Goal: Share content: Share content

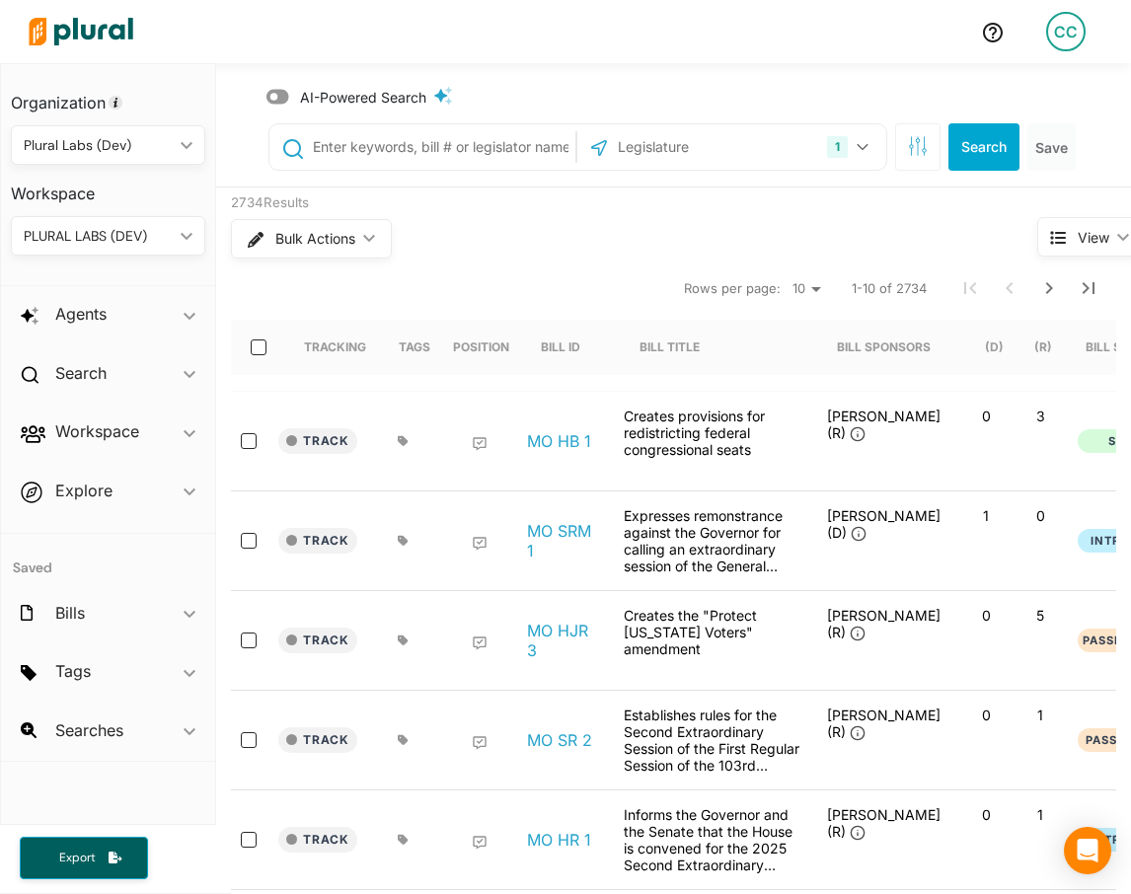
click at [1071, 38] on div "CC" at bounding box center [1065, 31] width 39 height 39
click at [955, 218] on link "Log Out" at bounding box center [1013, 235] width 173 height 49
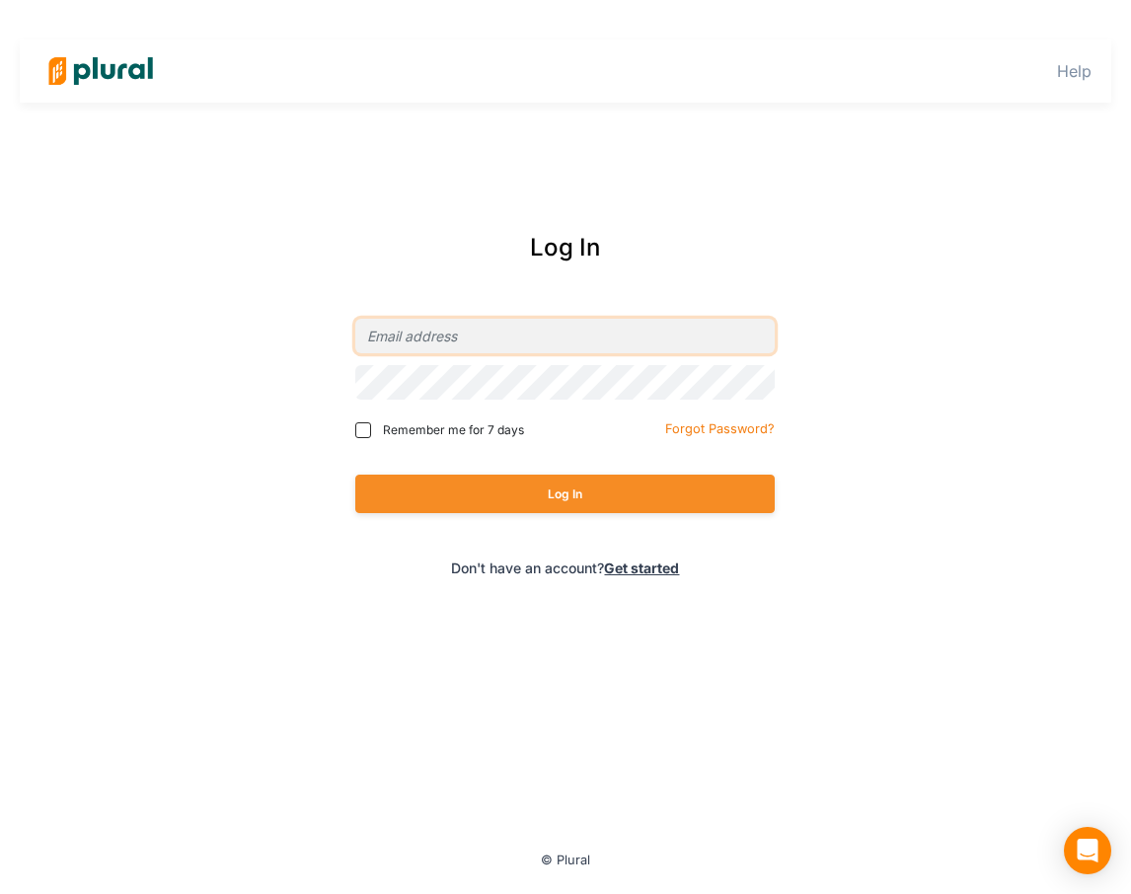
click at [435, 342] on input "email" at bounding box center [564, 336] width 419 height 35
type input "[EMAIL_ADDRESS][DOMAIN_NAME]"
click at [982, 295] on div "Log In [EMAIL_ADDRESS][DOMAIN_NAME] Remember me for 7 days Forgot Password? Log…" at bounding box center [565, 404] width 1017 height 388
click at [445, 435] on span "Remember me for 7 days" at bounding box center [453, 430] width 141 height 18
click at [371, 435] on input "Remember me for 7 days" at bounding box center [363, 430] width 16 height 16
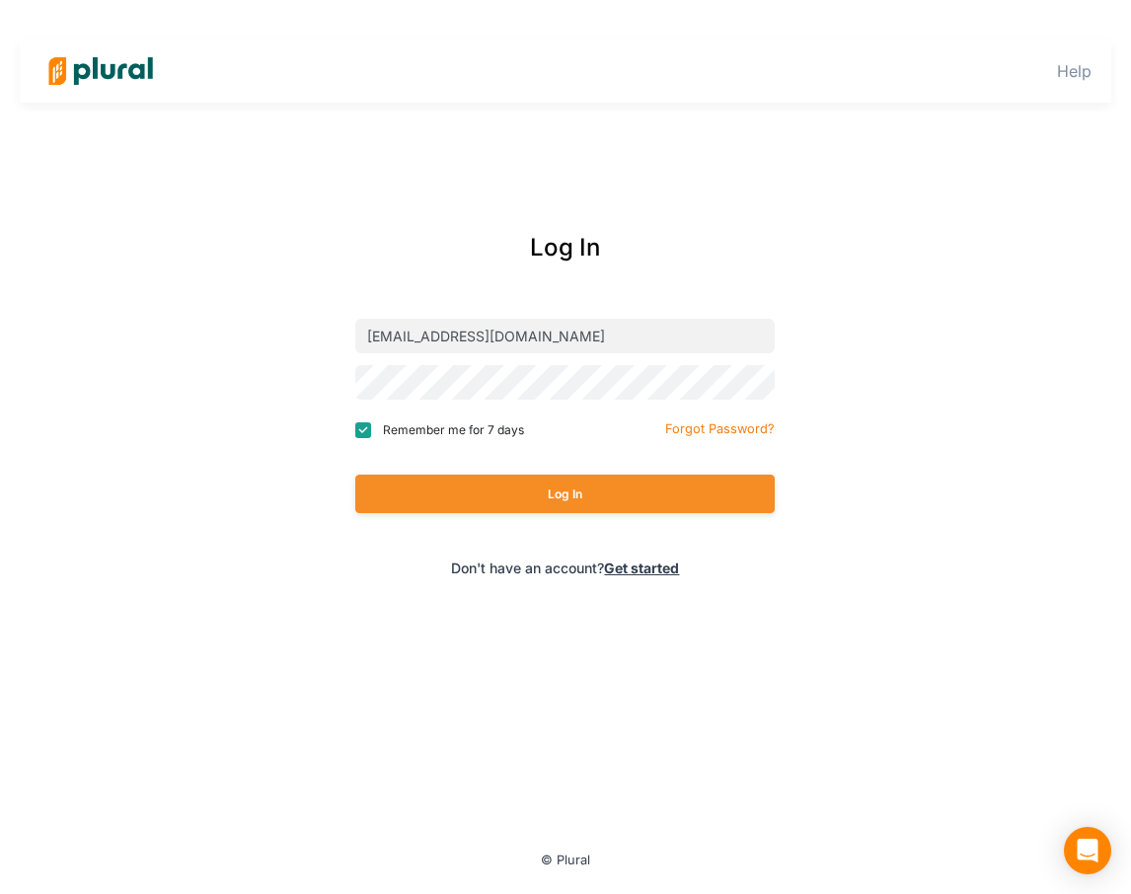
click at [451, 432] on span "Remember me for 7 days" at bounding box center [453, 430] width 141 height 18
click at [371, 432] on input "Remember me for 7 days" at bounding box center [363, 430] width 16 height 16
click at [451, 432] on span "Remember me for 7 days" at bounding box center [453, 430] width 141 height 18
click at [371, 432] on input "Remember me for 7 days" at bounding box center [363, 430] width 16 height 16
checkbox input "true"
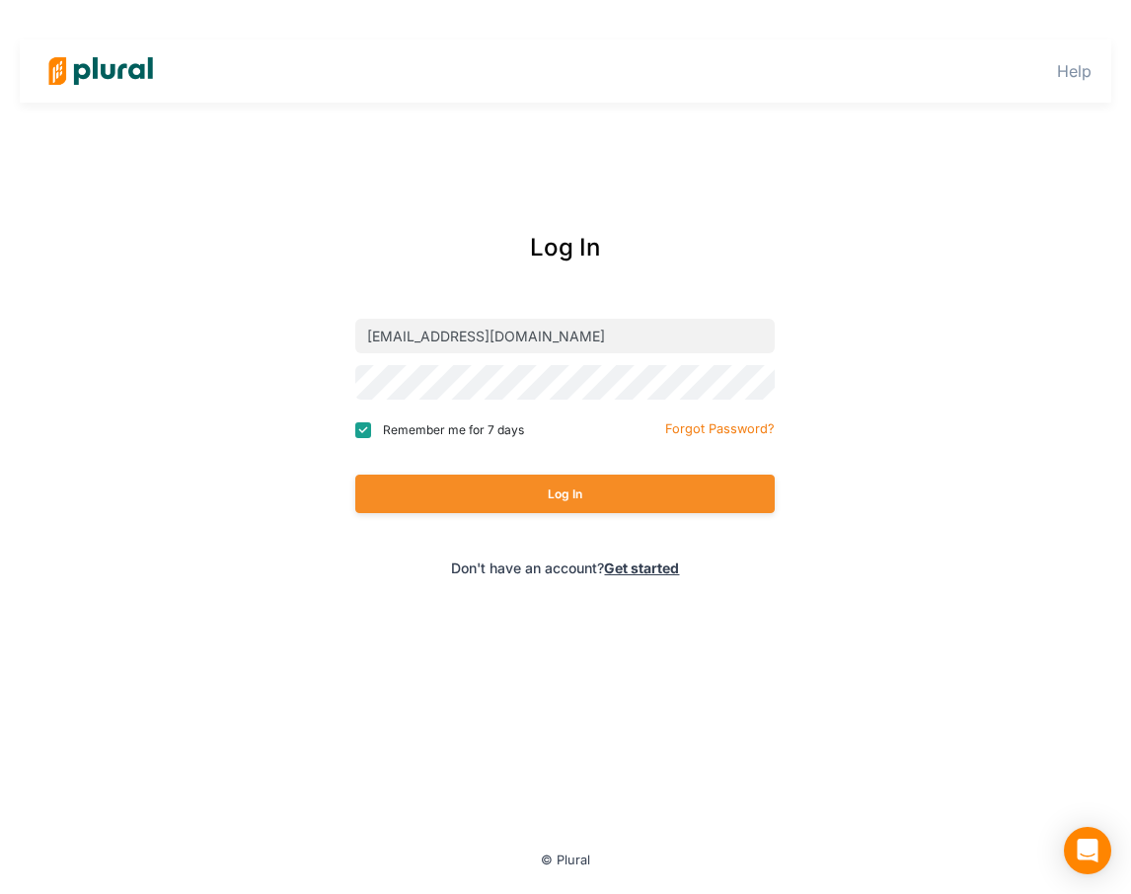
click at [856, 348] on div "Log In [EMAIL_ADDRESS][DOMAIN_NAME] Remember me for 7 days Forgot Password? Log…" at bounding box center [566, 404] width 678 height 388
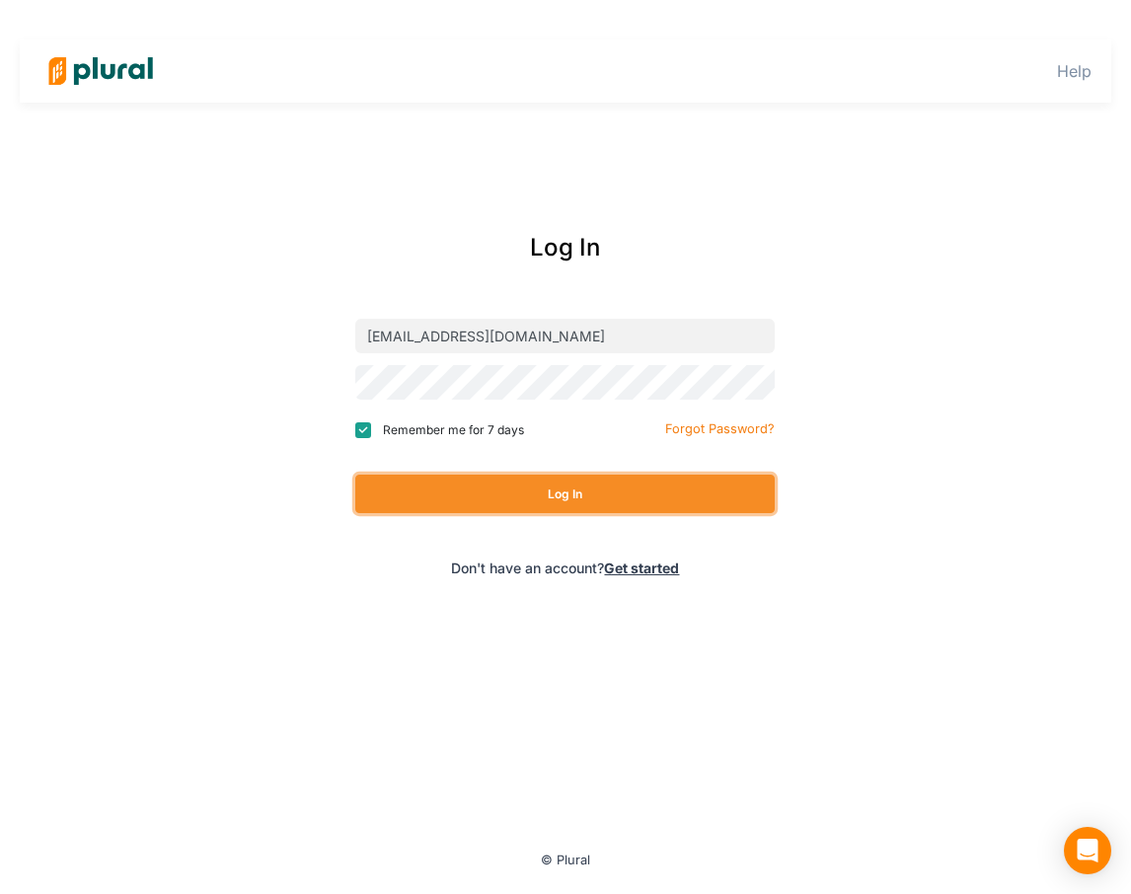
click at [594, 487] on button "Log In" at bounding box center [564, 494] width 419 height 38
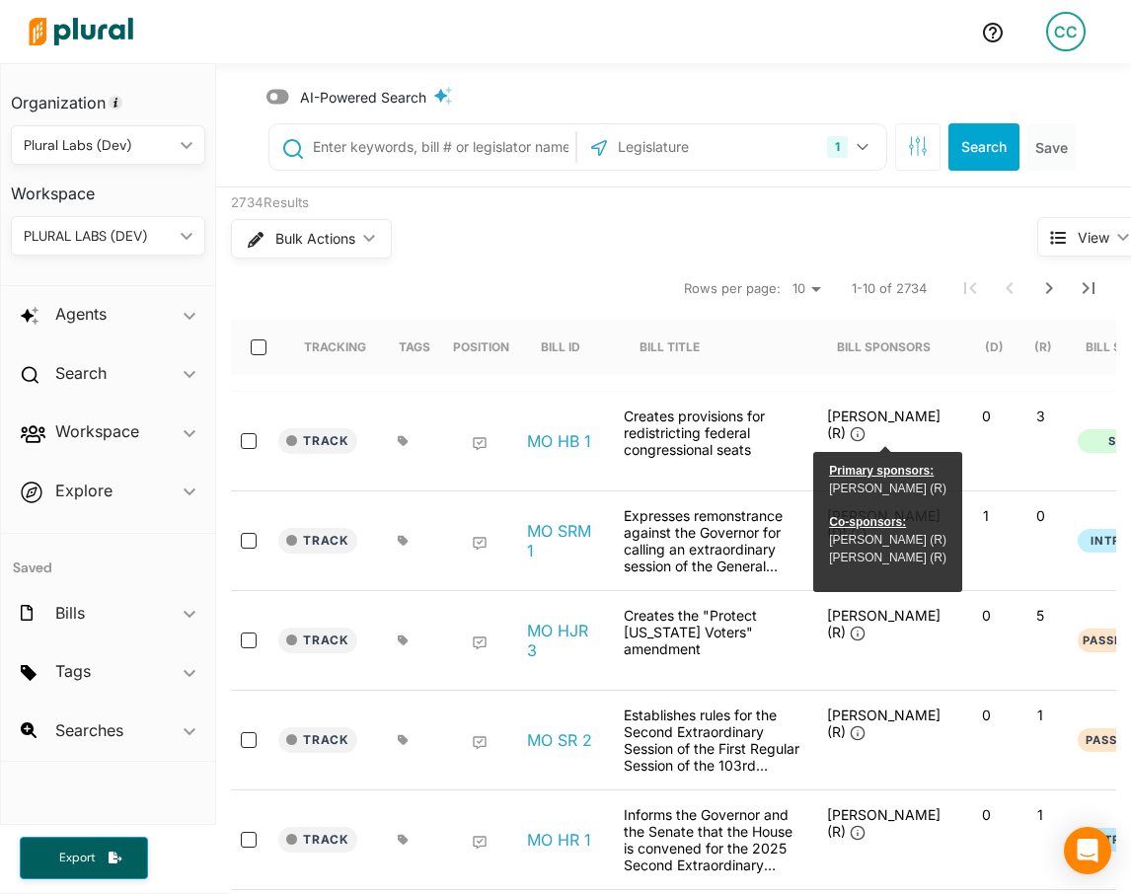
click at [102, 22] on img at bounding box center [81, 31] width 138 height 69
click at [1062, 41] on div "CC" at bounding box center [1065, 31] width 39 height 39
click at [83, 29] on img at bounding box center [81, 31] width 138 height 69
click at [1070, 39] on div "CC" at bounding box center [1065, 31] width 39 height 39
click at [558, 426] on div "MO HB 1" at bounding box center [564, 441] width 99 height 67
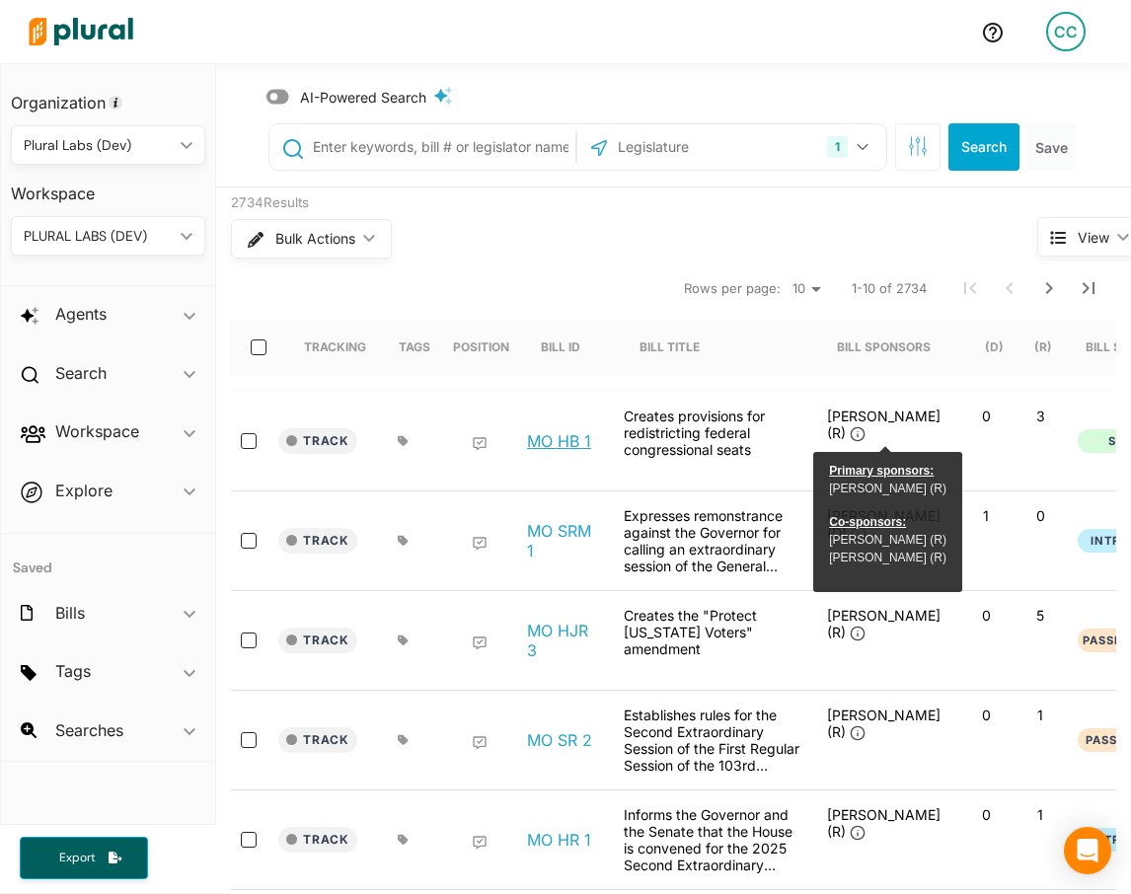
click at [558, 435] on link "MO HB 1" at bounding box center [559, 441] width 64 height 20
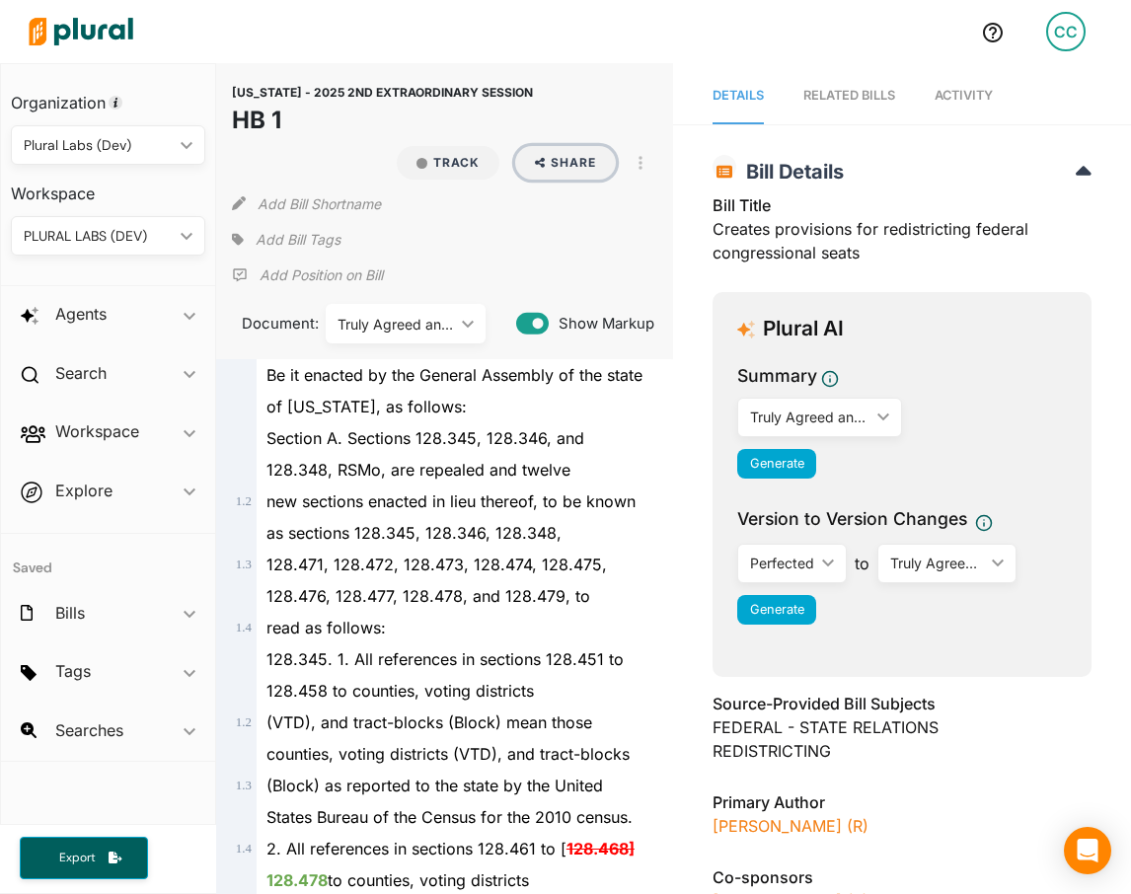
click at [533, 165] on button "Share" at bounding box center [566, 163] width 102 height 34
click at [551, 203] on div "Email" at bounding box center [608, 206] width 119 height 17
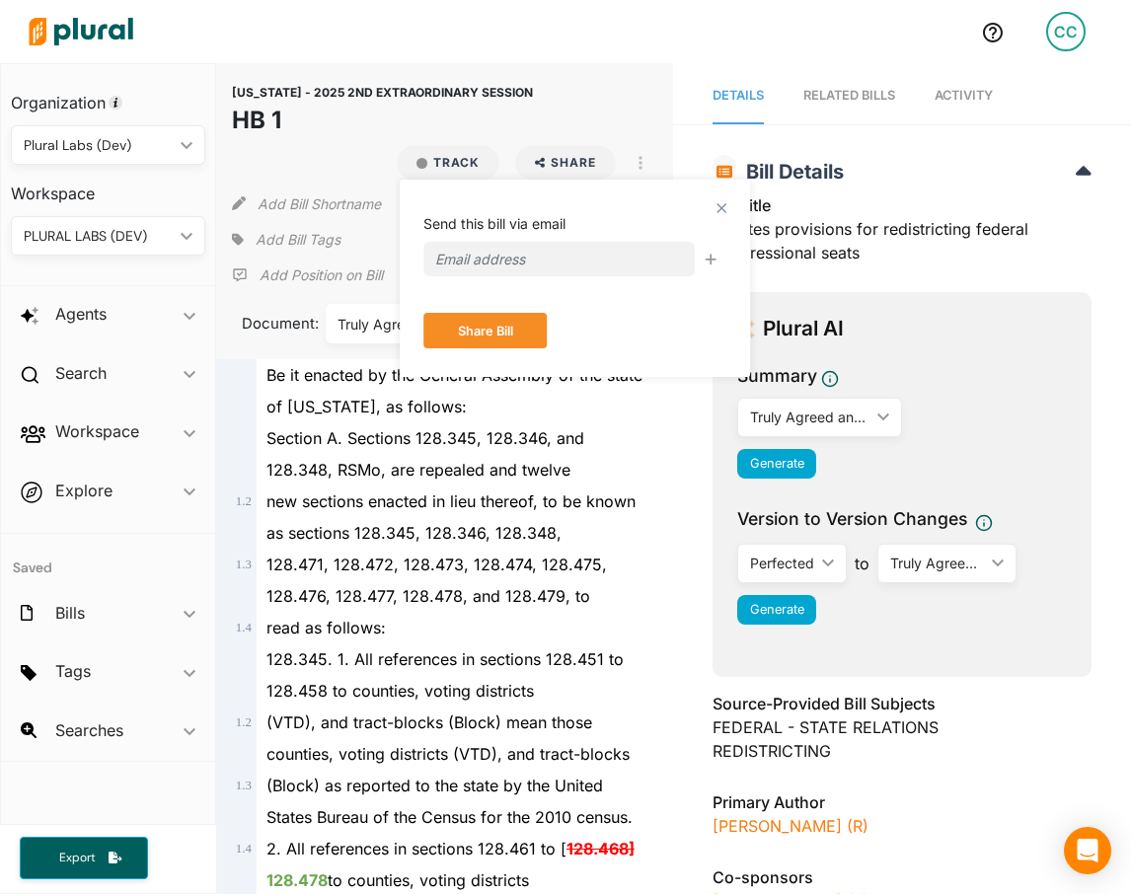
click at [508, 264] on input "email" at bounding box center [558, 259] width 271 height 35
type input "[EMAIL_ADDRESS][DOMAIN_NAME]"
click at [505, 317] on button "Share Bill" at bounding box center [484, 331] width 123 height 36
